Goal: Transaction & Acquisition: Purchase product/service

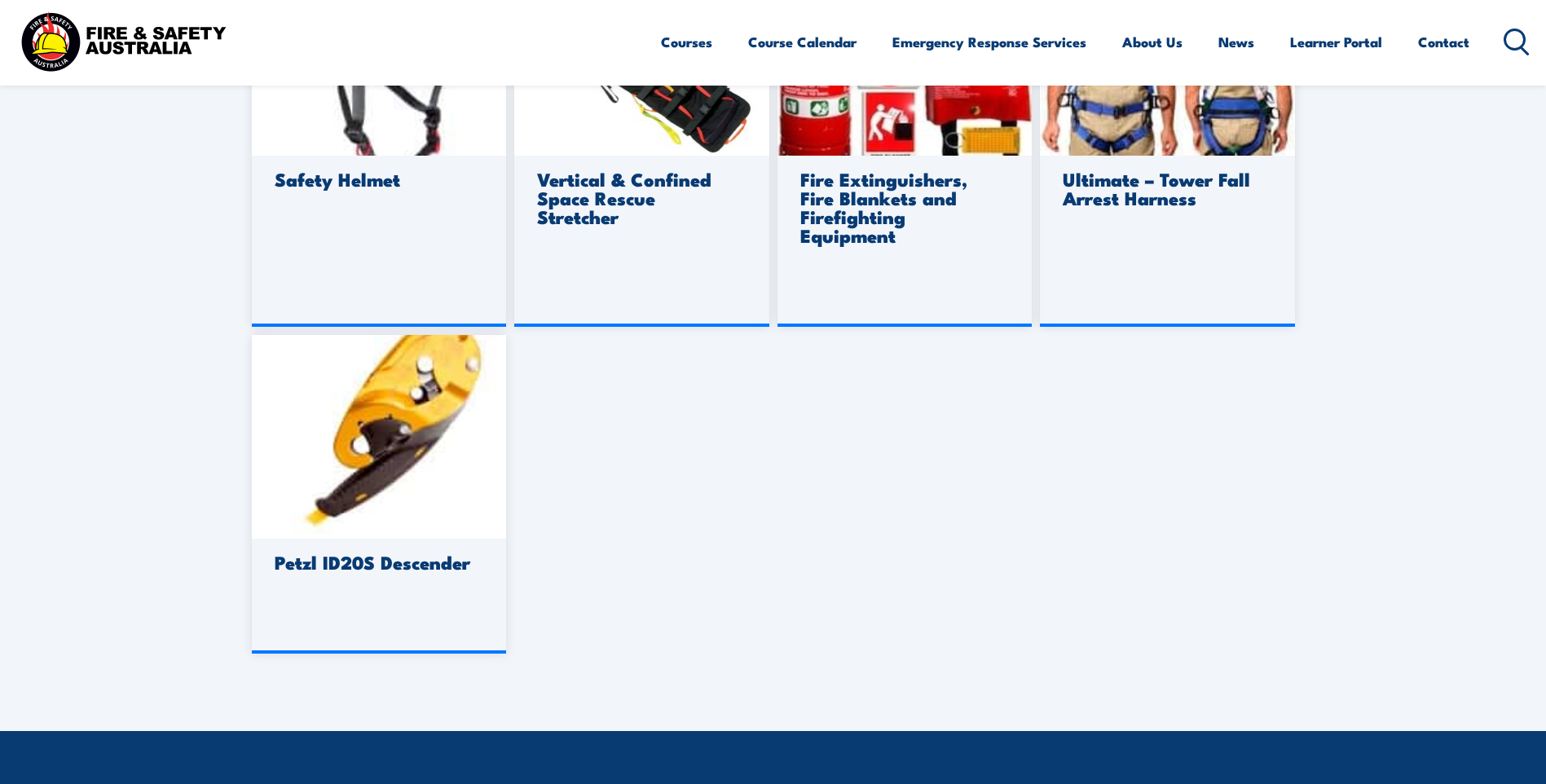
scroll to position [1060, 0]
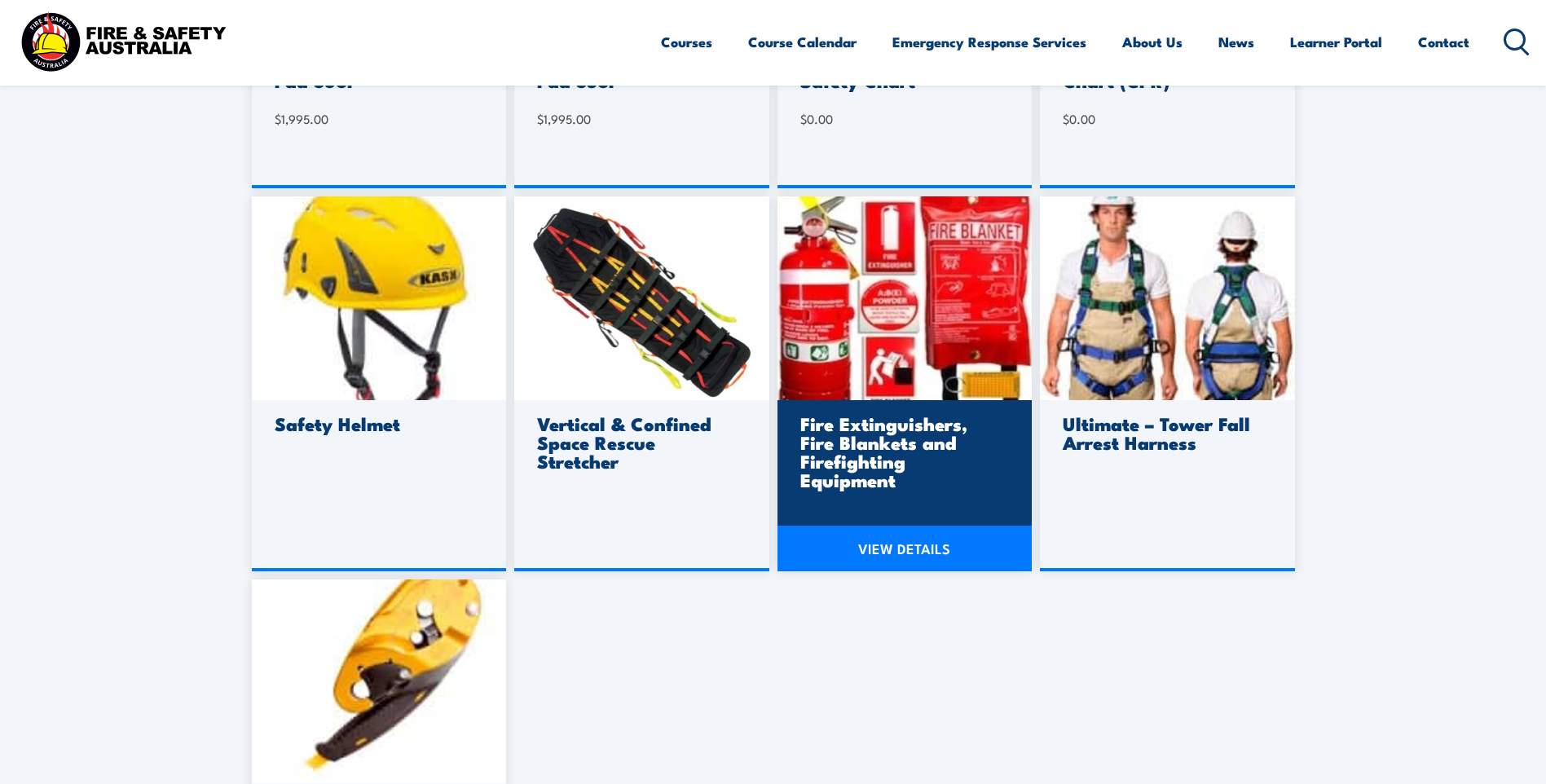
click at [927, 428] on h3 "Fire Extinguishers, Fire Blankets and Firefighting Equipment" at bounding box center [903, 451] width 205 height 75
click at [845, 320] on img at bounding box center [905, 298] width 255 height 204
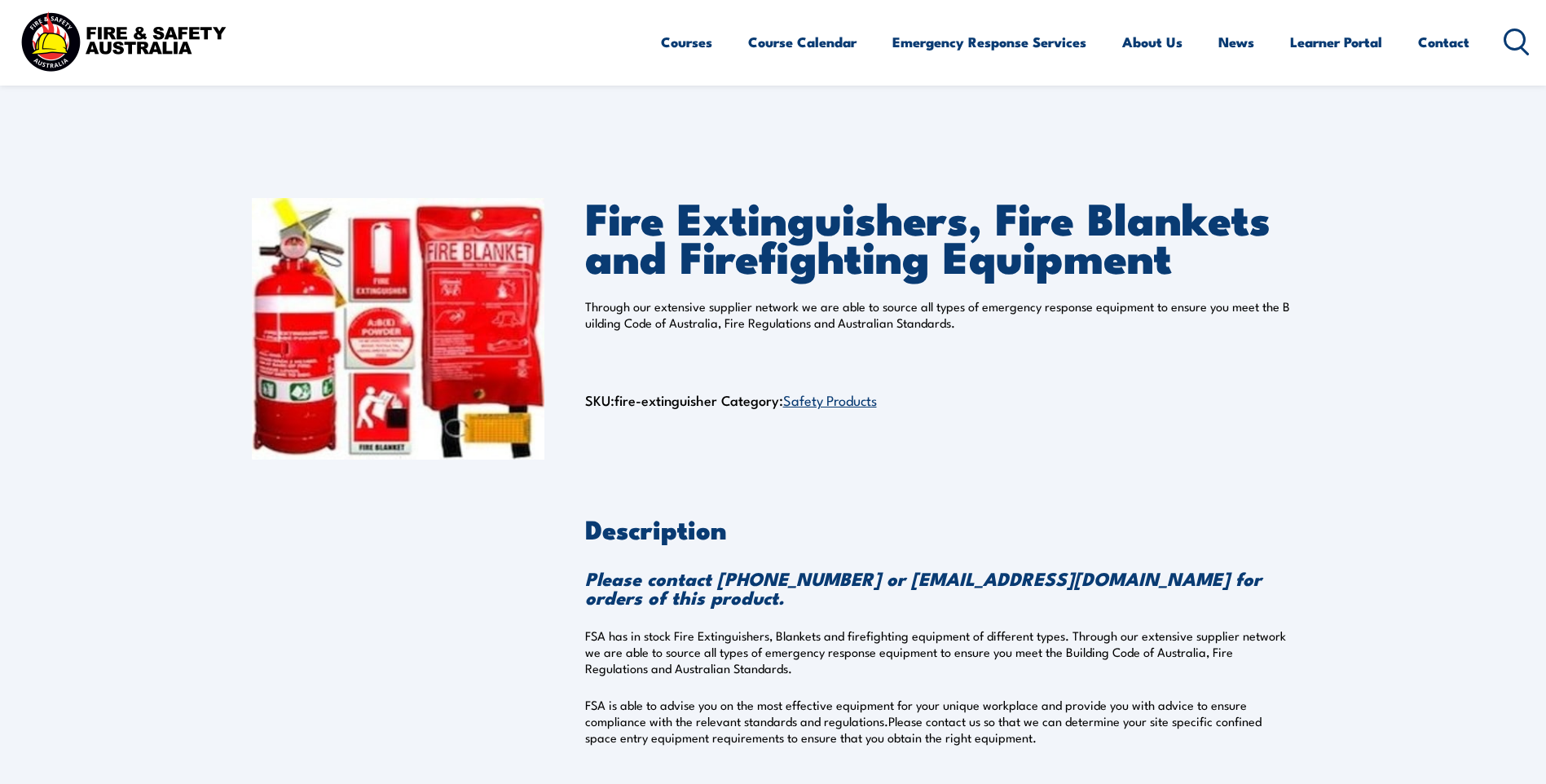
click at [848, 401] on link "Safety Products" at bounding box center [830, 399] width 94 height 19
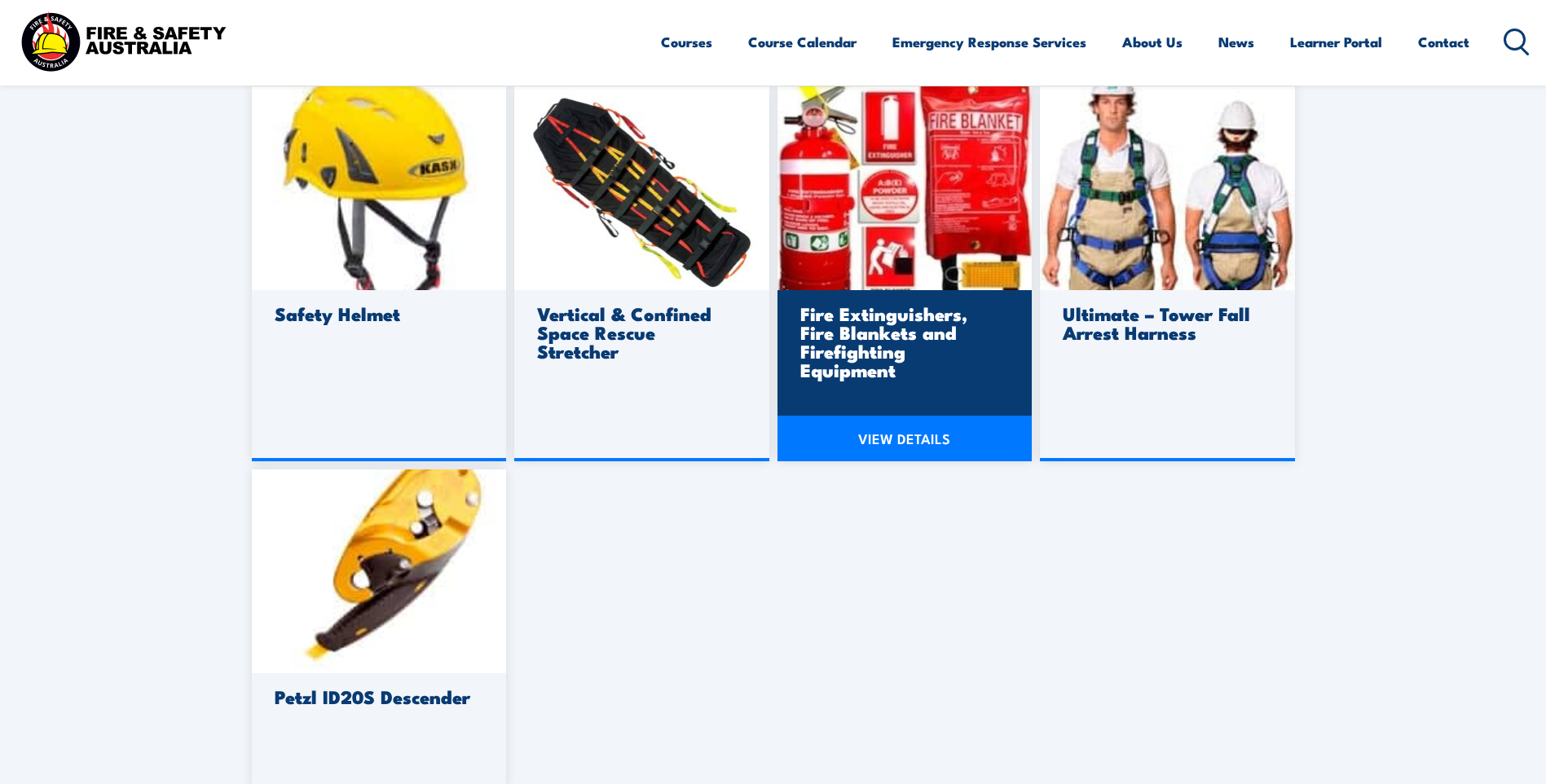
scroll to position [1141, 0]
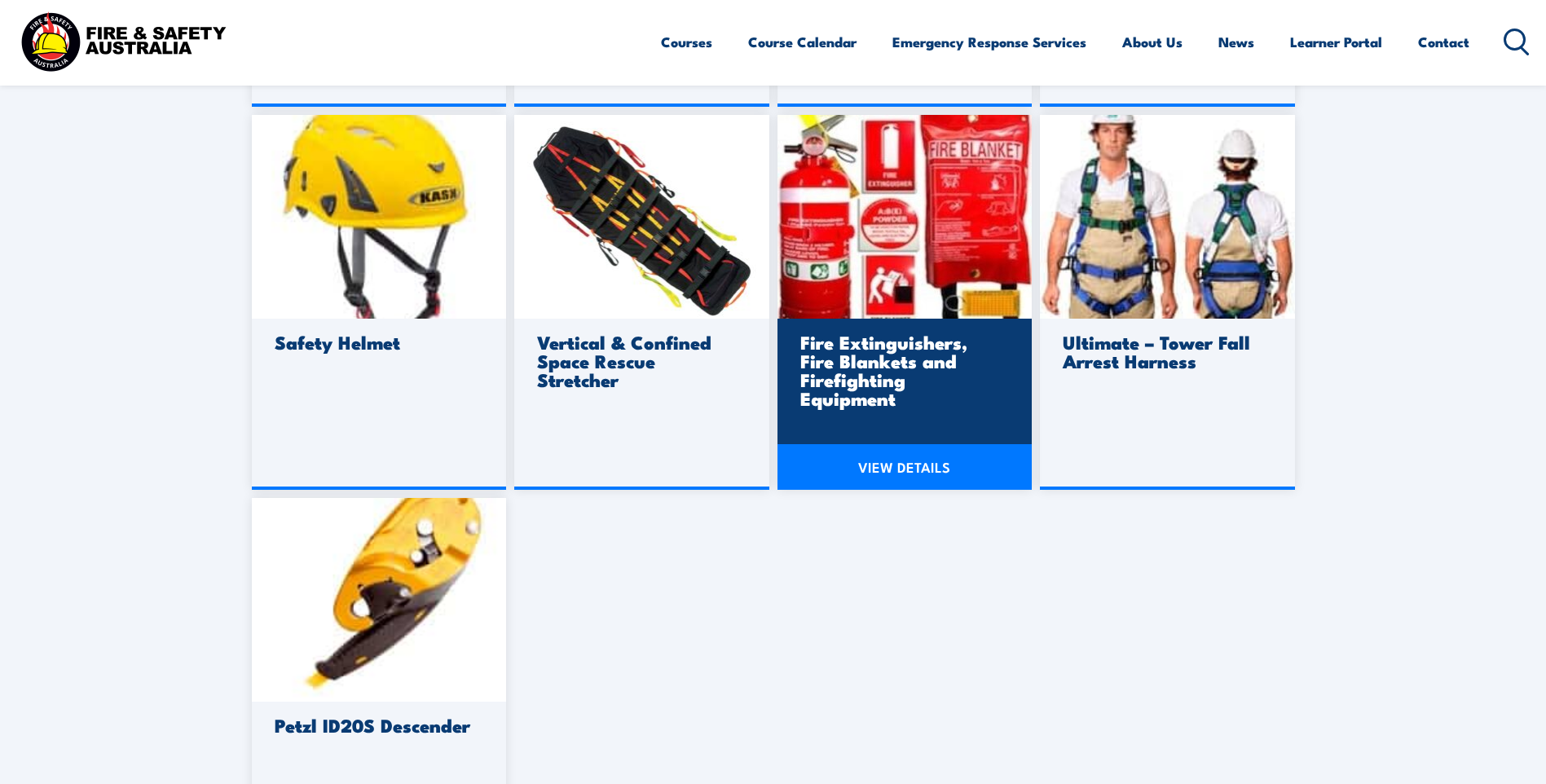
click at [921, 457] on link "VIEW DETAILS" at bounding box center [905, 467] width 255 height 46
